Goal: Communication & Community: Connect with others

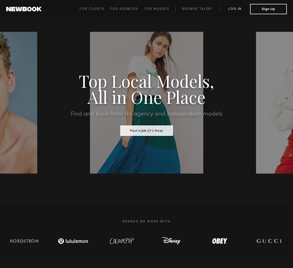
click at [242, 6] on link "Log in" at bounding box center [235, 9] width 31 height 6
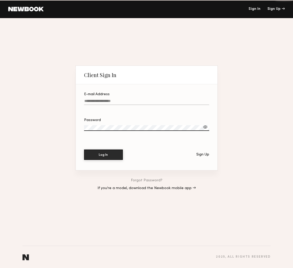
click at [234, 9] on div "Sign In Sign Up" at bounding box center [164, 9] width 241 height 4
click at [105, 98] on label "E-mail Address Required" at bounding box center [146, 102] width 125 height 18
click at [105, 99] on input "E-mail Address Required" at bounding box center [146, 102] width 125 height 6
type input "**********"
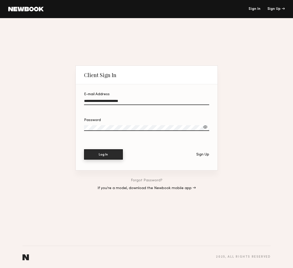
click at [113, 154] on button "Log In" at bounding box center [103, 154] width 39 height 10
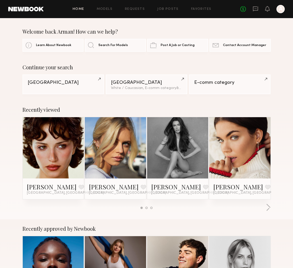
click at [56, 144] on link at bounding box center [53, 147] width 28 height 61
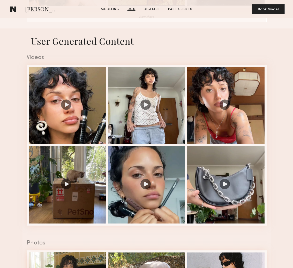
scroll to position [446, 0]
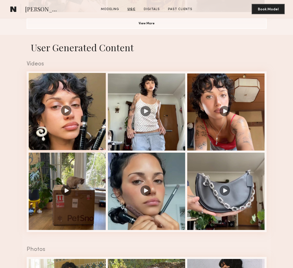
click at [72, 124] on div at bounding box center [67, 111] width 77 height 77
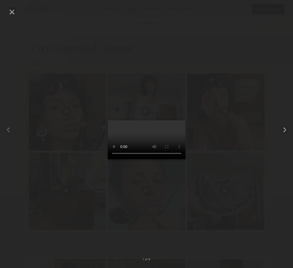
click at [282, 134] on div at bounding box center [287, 129] width 12 height 243
click at [10, 14] on div at bounding box center [12, 12] width 8 height 8
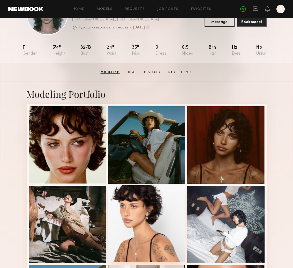
scroll to position [0, 0]
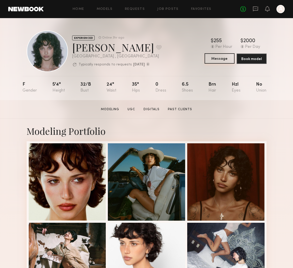
click at [213, 62] on button "Message" at bounding box center [220, 58] width 30 height 10
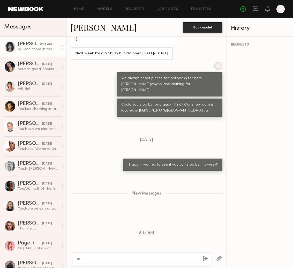
type textarea "*"
type textarea "**********"
click at [204, 259] on button "button" at bounding box center [206, 259] width 6 height 6
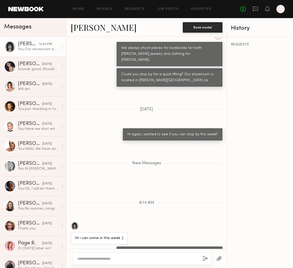
click at [137, 261] on div at bounding box center [142, 258] width 139 height 12
click at [134, 259] on textarea at bounding box center [137, 258] width 121 height 5
click at [110, 260] on textarea "**********" at bounding box center [137, 258] width 121 height 5
click at [141, 259] on textarea "**********" at bounding box center [137, 258] width 121 height 5
type textarea "**********"
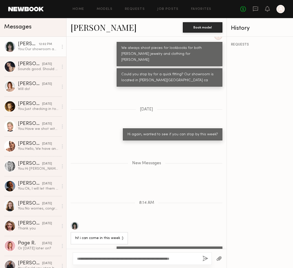
click at [206, 260] on button "button" at bounding box center [206, 259] width 6 height 6
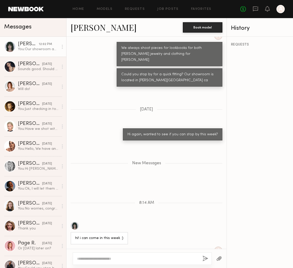
scroll to position [366, 0]
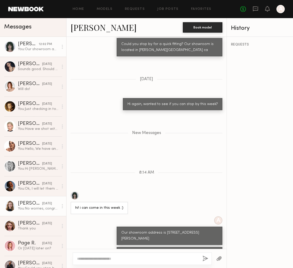
drag, startPoint x: 33, startPoint y: 216, endPoint x: 37, endPoint y: 214, distance: 4.3
click at [36, 214] on link "[PERSON_NAME] [DATE] You: No worries, congrats on booking the job. Let us know …" at bounding box center [33, 206] width 66 height 20
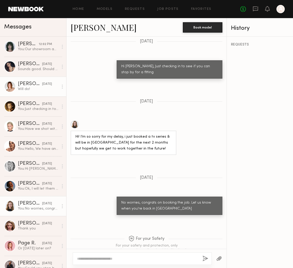
click at [27, 79] on link "[PERSON_NAME] [DATE] Will do!" at bounding box center [33, 87] width 66 height 20
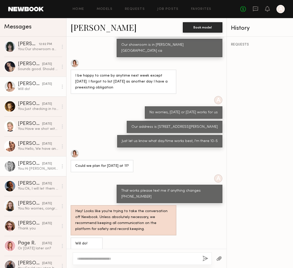
click at [12, 168] on div at bounding box center [10, 166] width 12 height 12
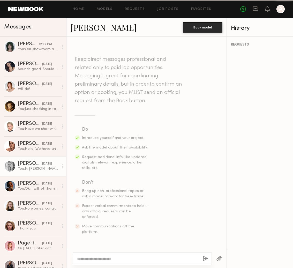
scroll to position [178, 0]
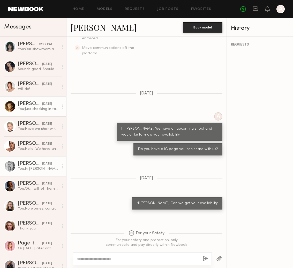
click at [12, 107] on div at bounding box center [10, 107] width 12 height 12
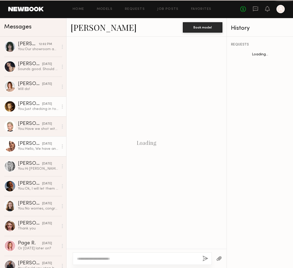
scroll to position [417, 0]
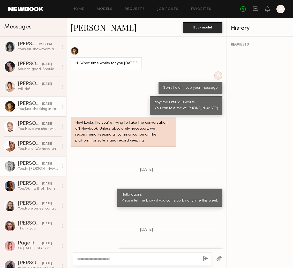
click at [8, 167] on div at bounding box center [10, 166] width 12 height 12
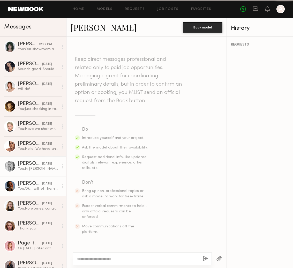
scroll to position [178, 0]
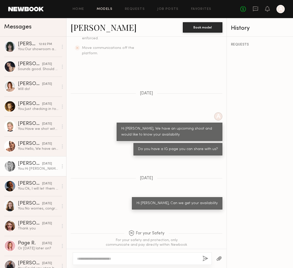
click at [106, 9] on link "Models" at bounding box center [105, 9] width 16 height 3
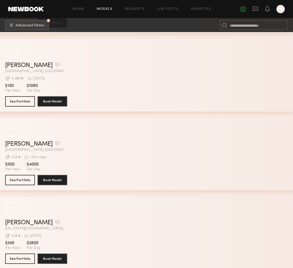
scroll to position [2109, 0]
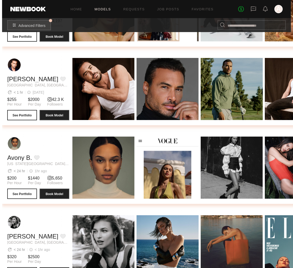
scroll to position [336, 0]
